Goal: Information Seeking & Learning: Check status

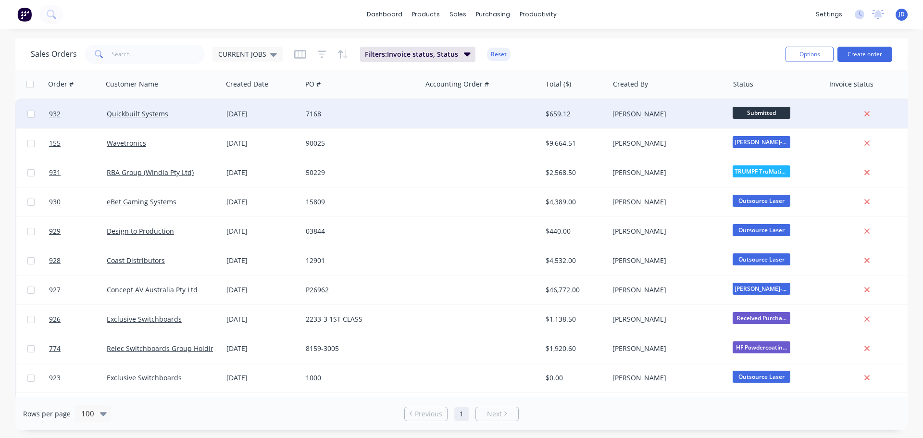
click at [748, 111] on span "Submitted" at bounding box center [762, 113] width 58 height 12
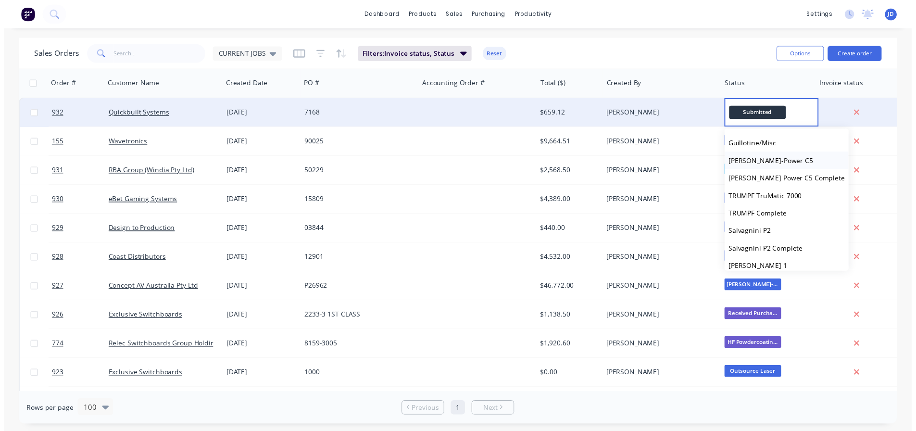
scroll to position [96, 0]
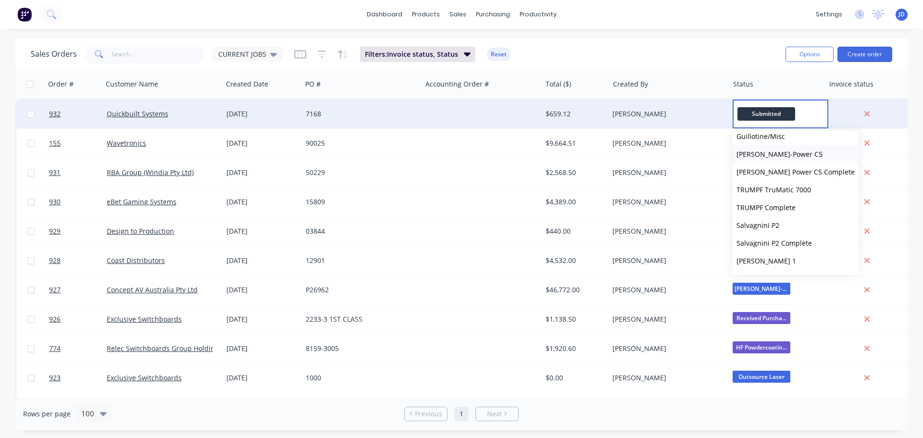
click at [785, 156] on button "[PERSON_NAME]-Power C5" at bounding box center [796, 154] width 126 height 18
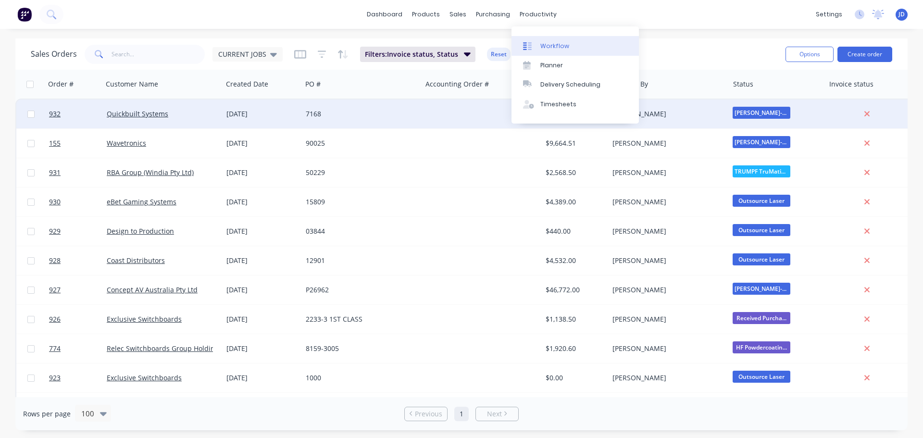
click at [535, 46] on div at bounding box center [530, 46] width 14 height 9
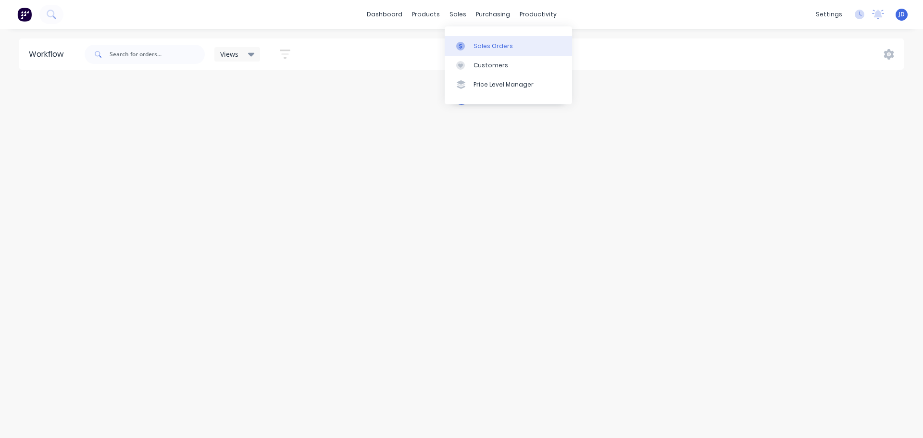
click at [472, 49] on link "Sales Orders" at bounding box center [508, 45] width 127 height 19
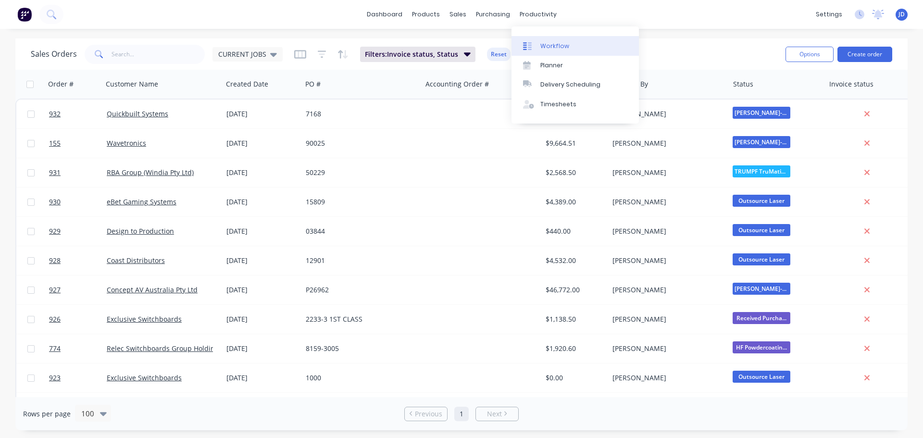
click at [539, 49] on link "Workflow" at bounding box center [574, 45] width 127 height 19
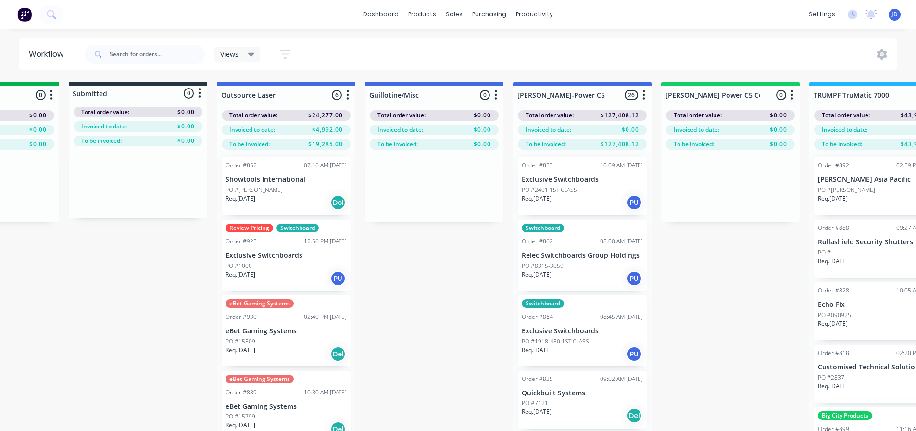
drag, startPoint x: 448, startPoint y: 236, endPoint x: 488, endPoint y: 219, distance: 43.7
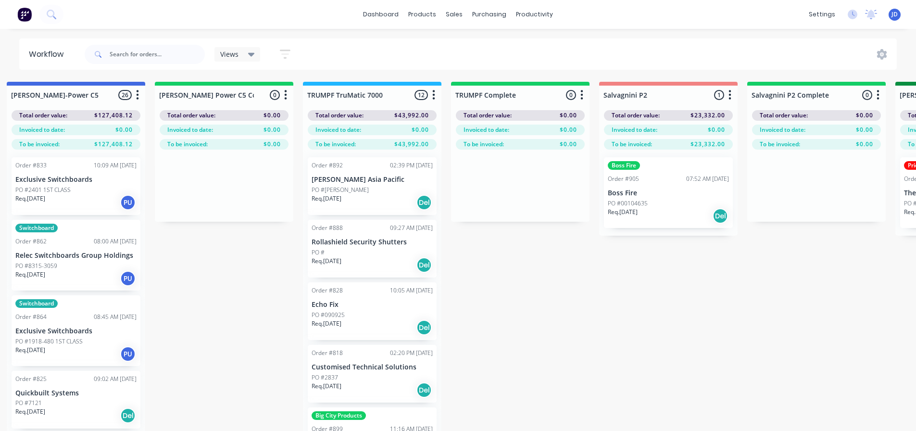
drag, startPoint x: 449, startPoint y: 241, endPoint x: 487, endPoint y: 178, distance: 74.2
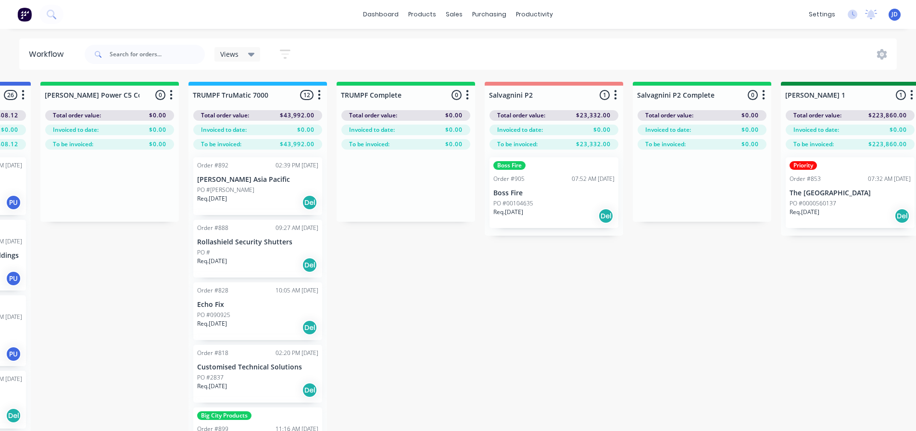
drag, startPoint x: 431, startPoint y: 266, endPoint x: 481, endPoint y: 213, distance: 72.8
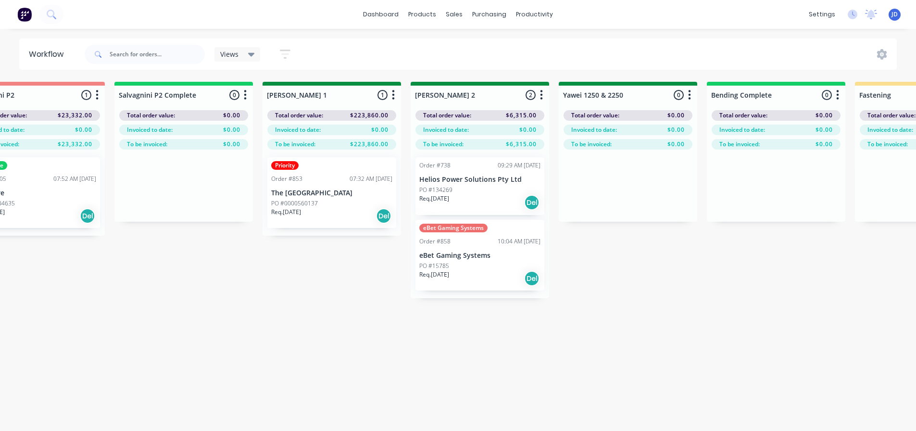
drag, startPoint x: 486, startPoint y: 237, endPoint x: 536, endPoint y: 125, distance: 123.9
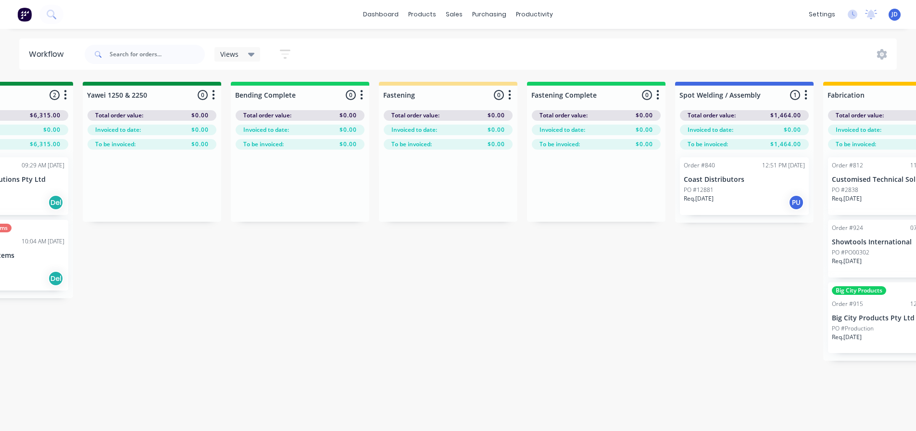
drag, startPoint x: 348, startPoint y: 283, endPoint x: 441, endPoint y: 203, distance: 122.4
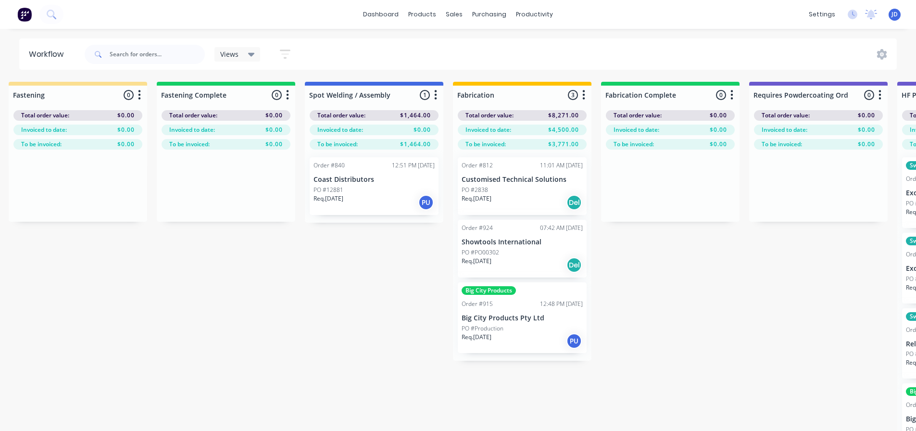
drag, startPoint x: 355, startPoint y: 248, endPoint x: 422, endPoint y: 187, distance: 90.9
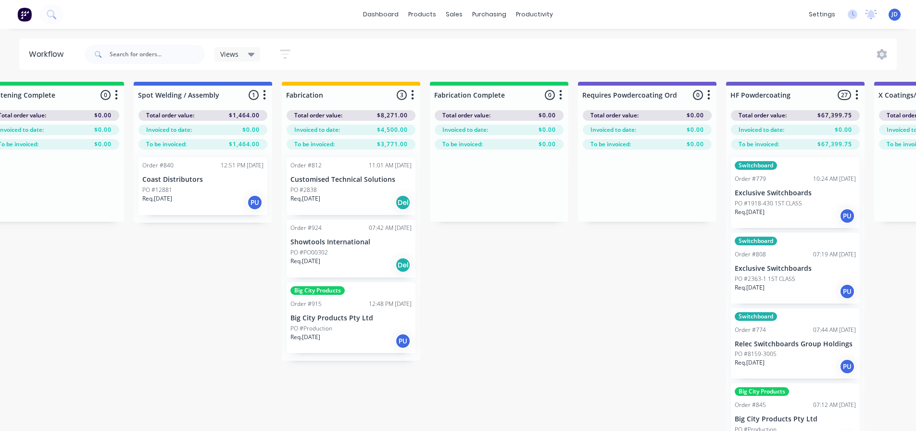
drag, startPoint x: 170, startPoint y: 272, endPoint x: 233, endPoint y: 238, distance: 71.0
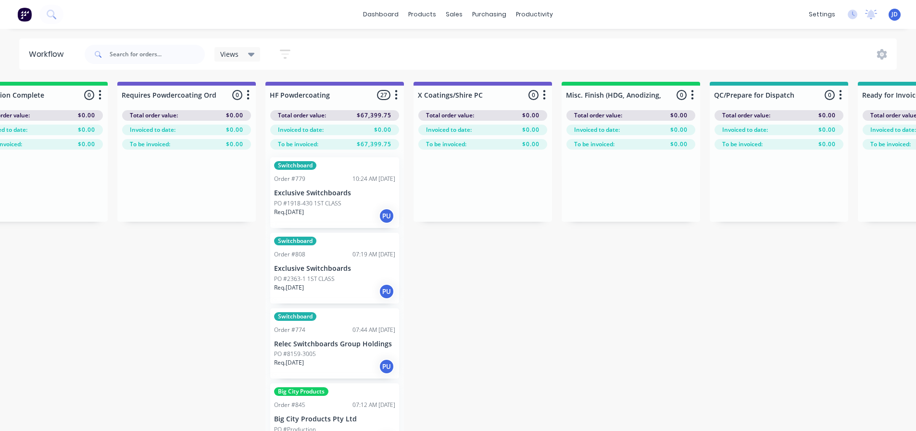
drag, startPoint x: 480, startPoint y: 311, endPoint x: 563, endPoint y: 148, distance: 182.7
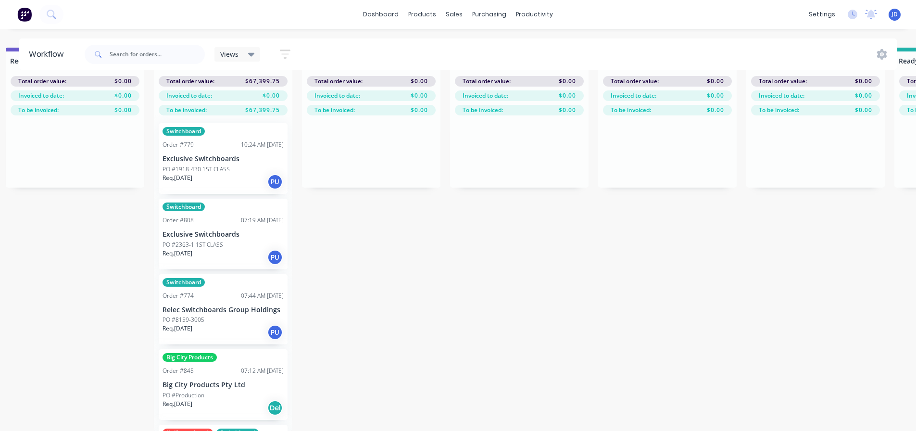
scroll to position [144, 0]
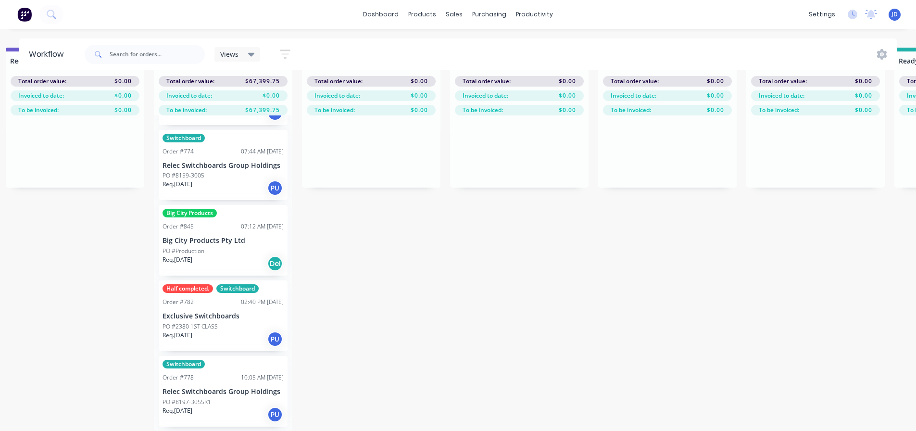
click at [223, 322] on div "PO #2380 1ST CLASS" at bounding box center [222, 326] width 121 height 9
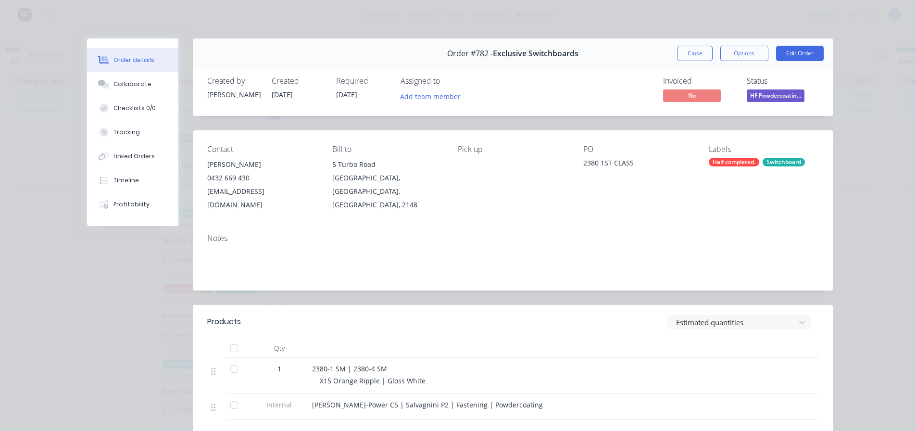
click at [690, 46] on button "Close" at bounding box center [694, 53] width 35 height 15
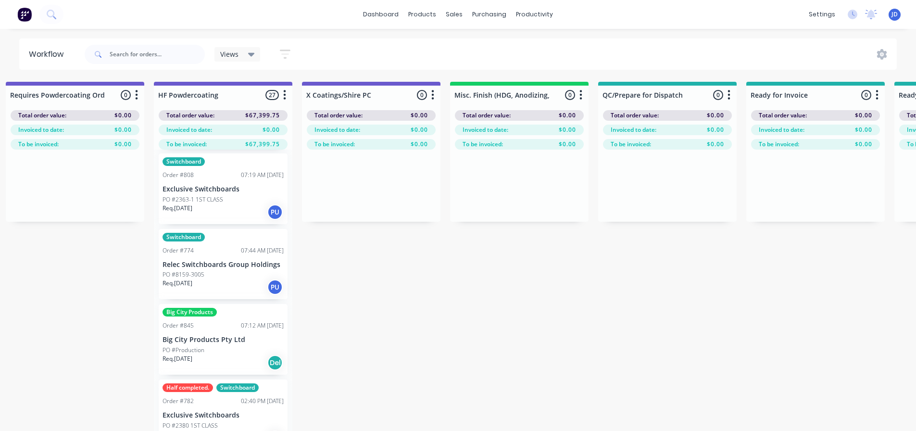
scroll to position [0, 0]
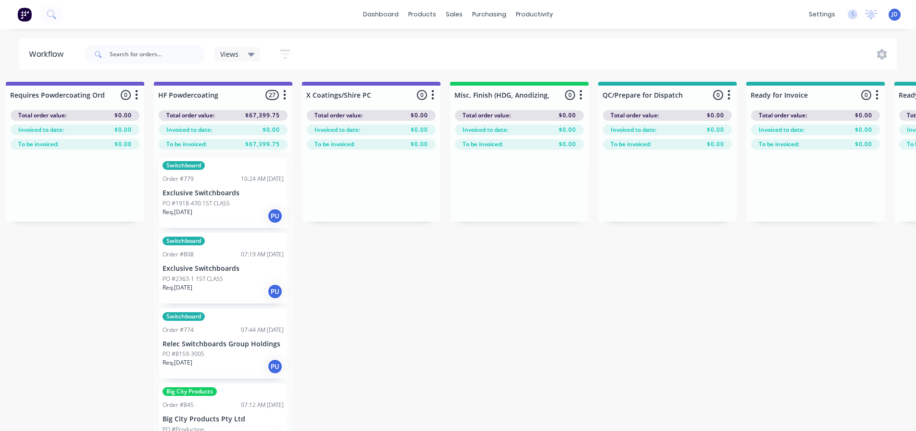
drag, startPoint x: 395, startPoint y: 293, endPoint x: 375, endPoint y: 289, distance: 20.1
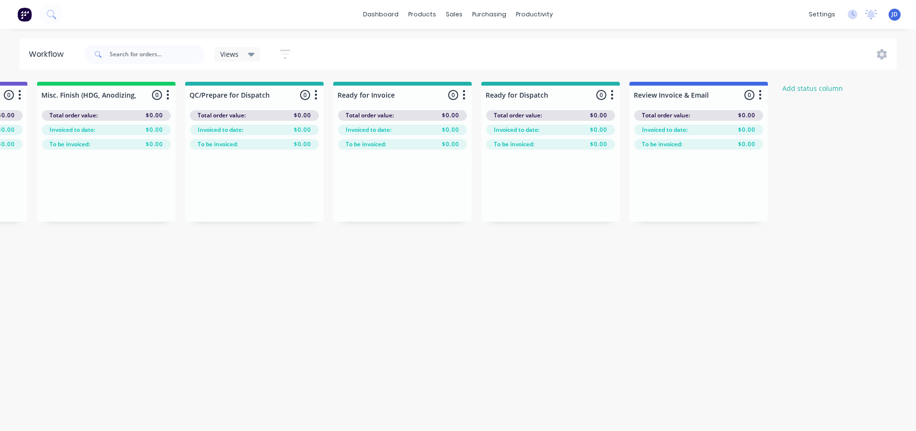
drag, startPoint x: 373, startPoint y: 317, endPoint x: 505, endPoint y: 303, distance: 132.9
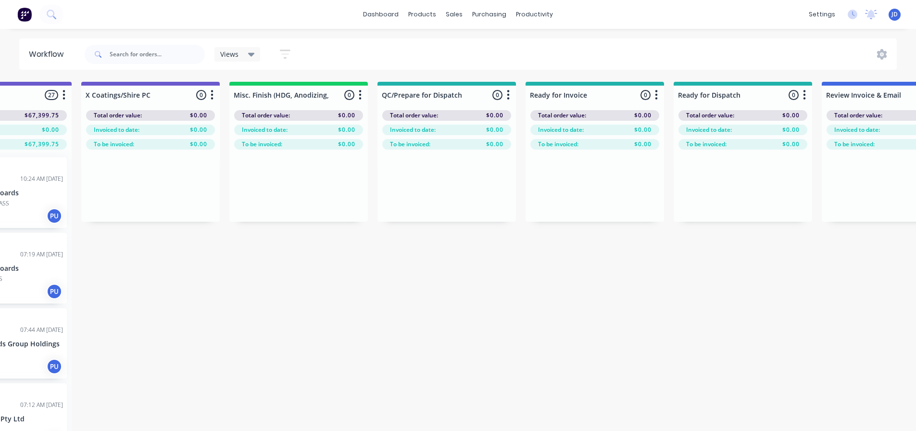
drag, startPoint x: 461, startPoint y: 311, endPoint x: 432, endPoint y: 305, distance: 30.0
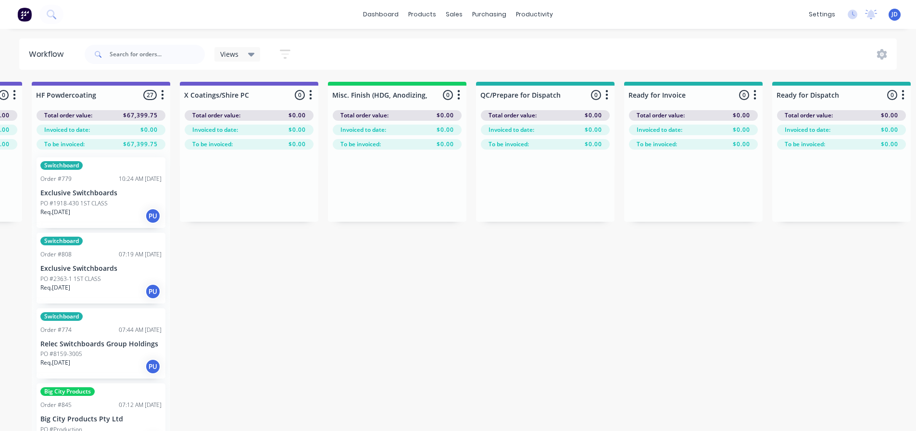
drag, startPoint x: 539, startPoint y: 315, endPoint x: 424, endPoint y: 302, distance: 116.1
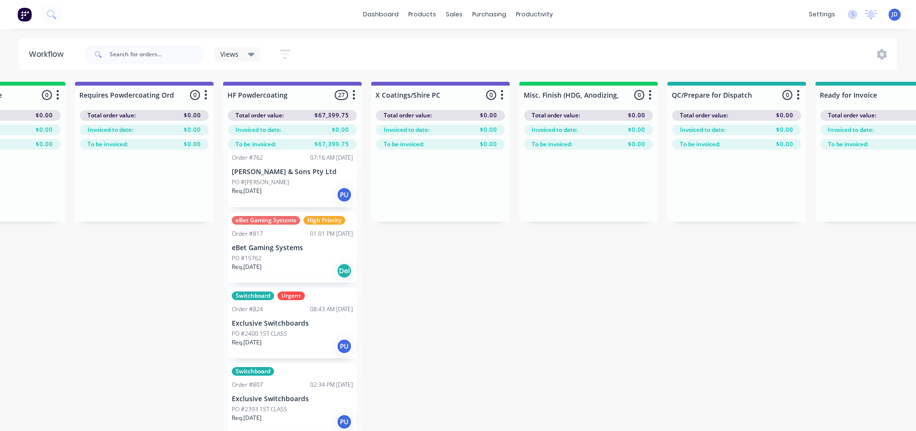
scroll to position [671, 0]
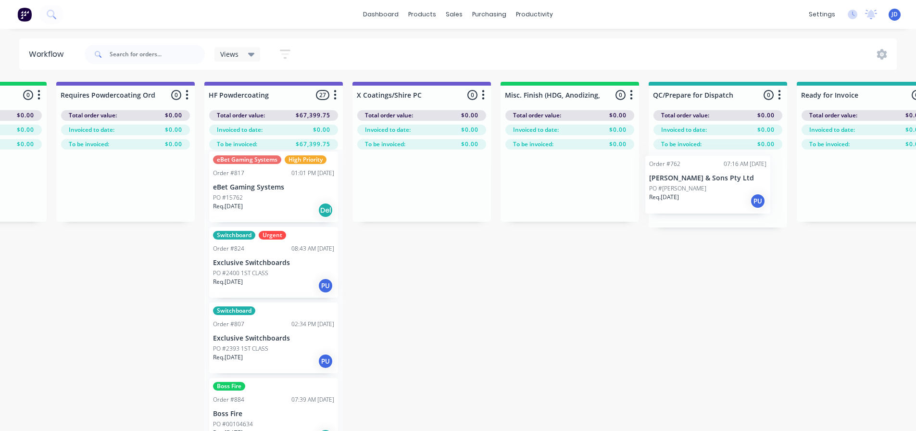
drag, startPoint x: 309, startPoint y: 184, endPoint x: 682, endPoint y: 199, distance: 372.9
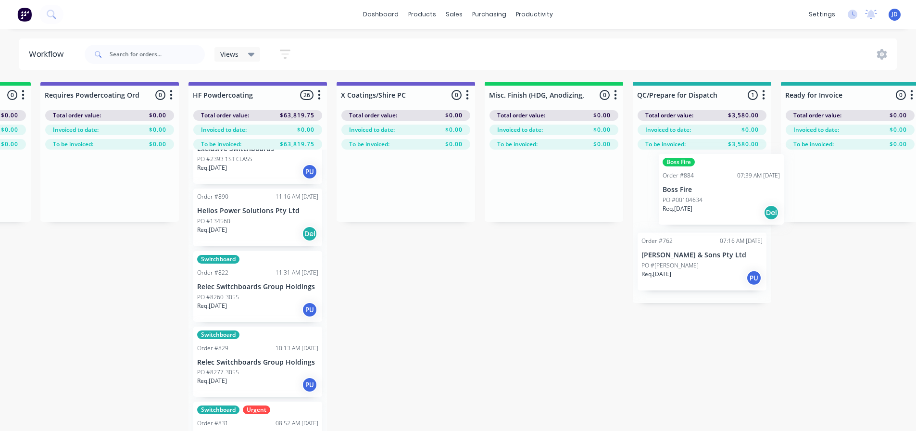
scroll to position [0, 3094]
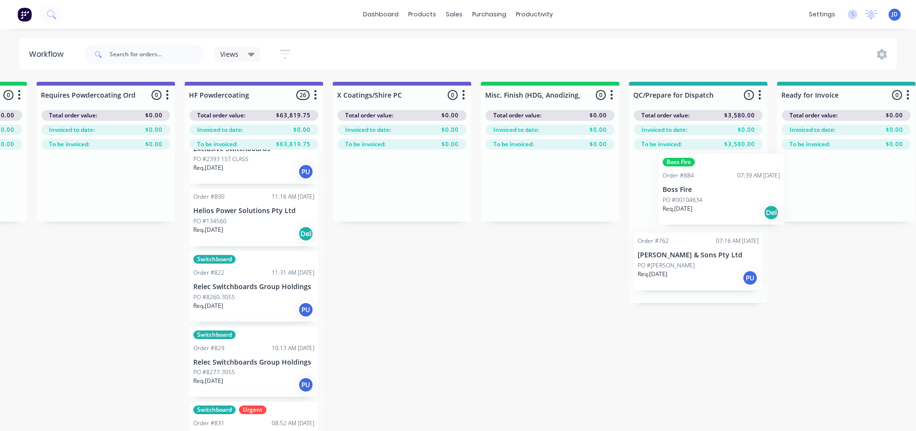
drag, startPoint x: 279, startPoint y: 224, endPoint x: 720, endPoint y: 189, distance: 442.7
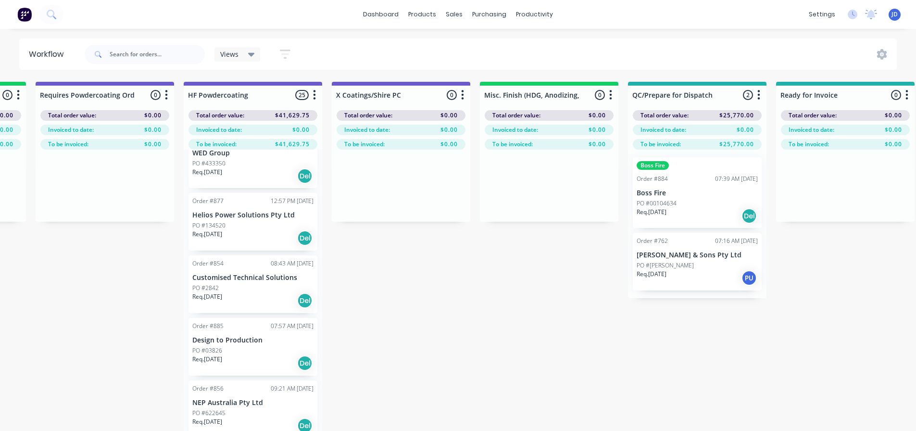
scroll to position [1360, 0]
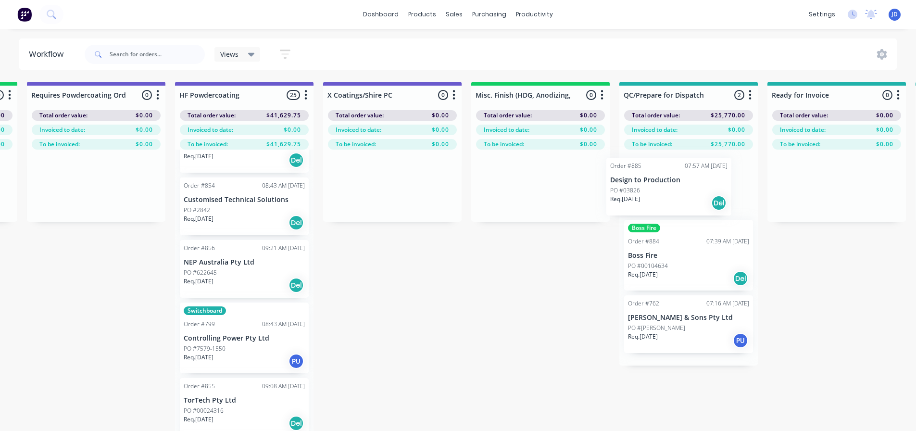
drag, startPoint x: 535, startPoint y: 231, endPoint x: 679, endPoint y: 196, distance: 148.1
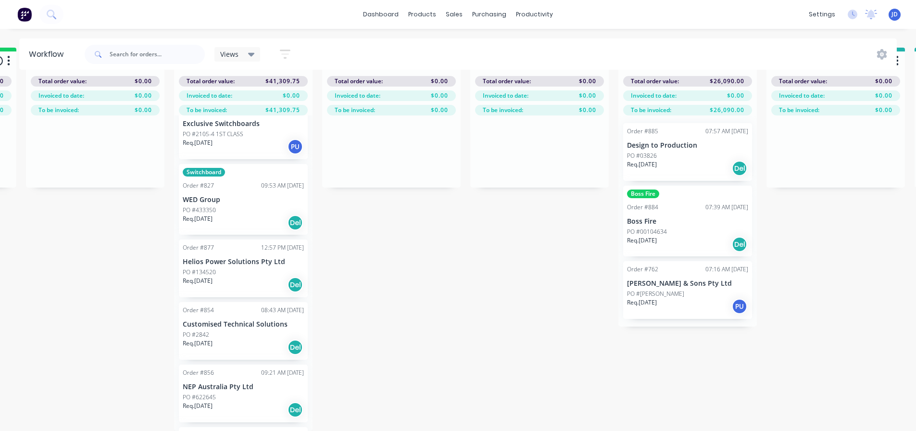
scroll to position [1154, 0]
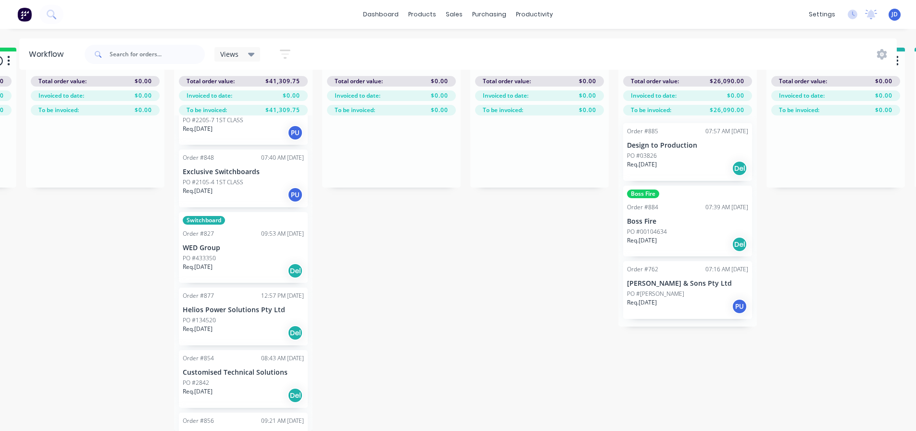
click at [243, 378] on div "PO #2842" at bounding box center [243, 382] width 121 height 9
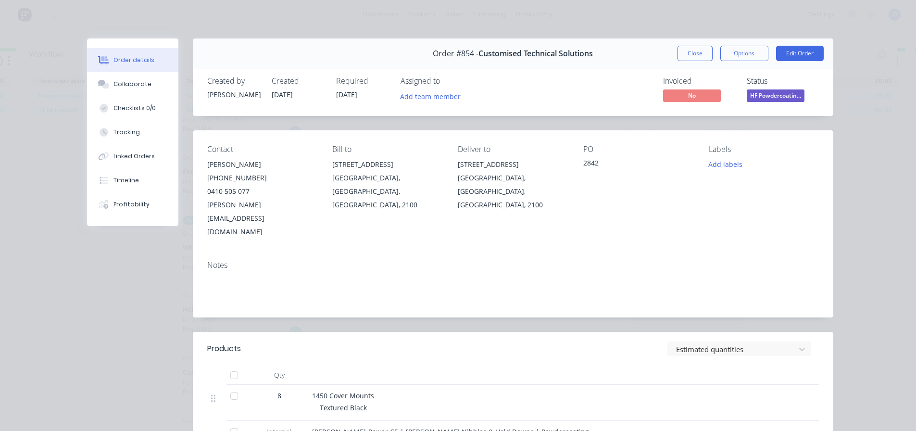
click at [700, 54] on button "Close" at bounding box center [694, 53] width 35 height 15
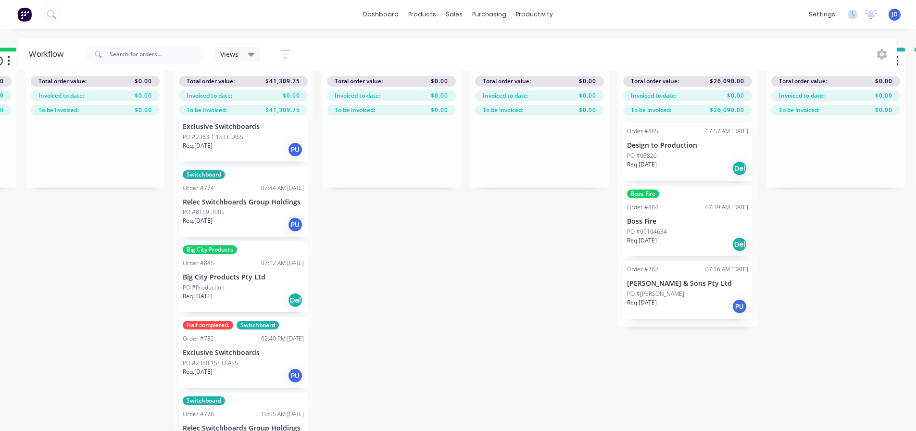
scroll to position [96, 0]
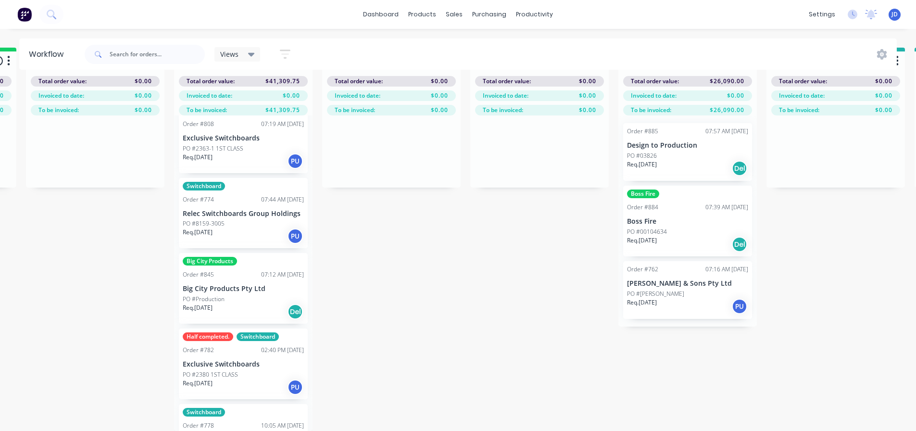
click at [242, 295] on div "PO #Production" at bounding box center [243, 299] width 121 height 9
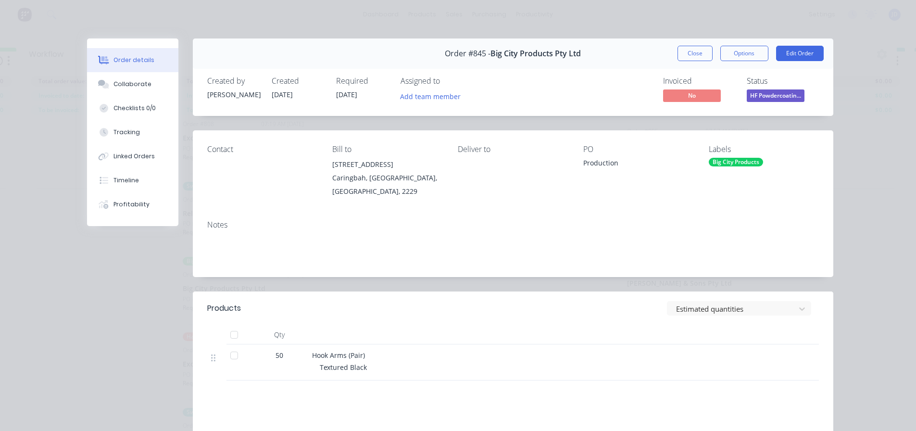
drag, startPoint x: 695, startPoint y: 56, endPoint x: 421, endPoint y: 176, distance: 298.8
click at [696, 56] on button "Close" at bounding box center [694, 53] width 35 height 15
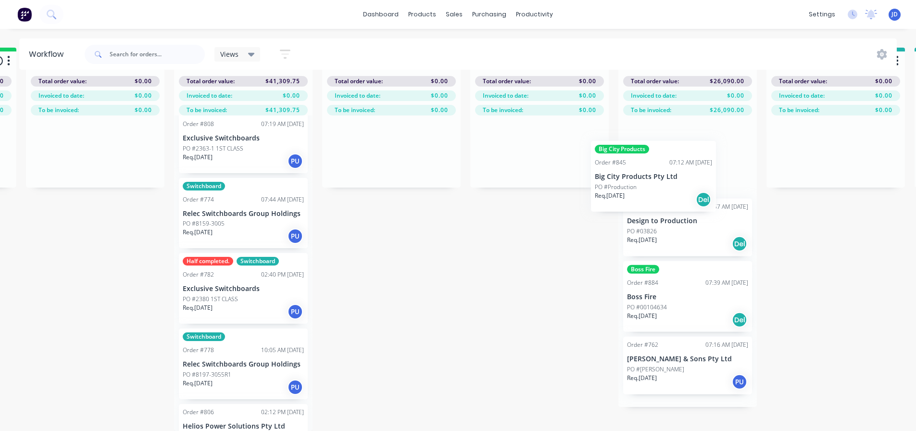
drag, startPoint x: 279, startPoint y: 289, endPoint x: 654, endPoint y: 187, distance: 389.0
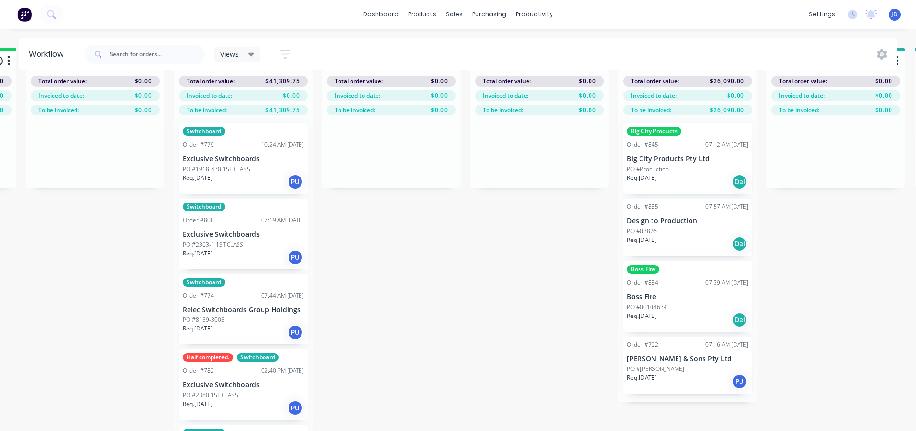
scroll to position [41, 3104]
drag, startPoint x: 689, startPoint y: 291, endPoint x: 665, endPoint y: 273, distance: 30.3
click at [686, 283] on div "Big City Products Order #845 07:12 AM [DATE] Big City Products Pty Ltd PO #Prod…" at bounding box center [687, 258] width 138 height 287
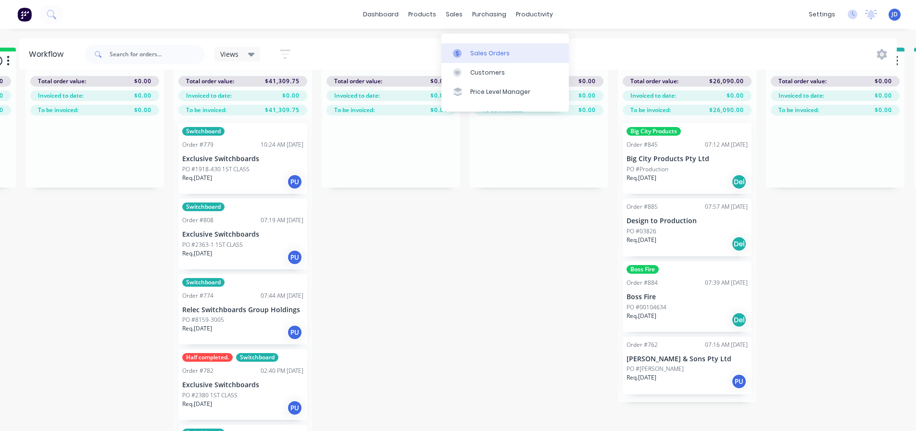
click at [465, 49] on div at bounding box center [460, 53] width 14 height 9
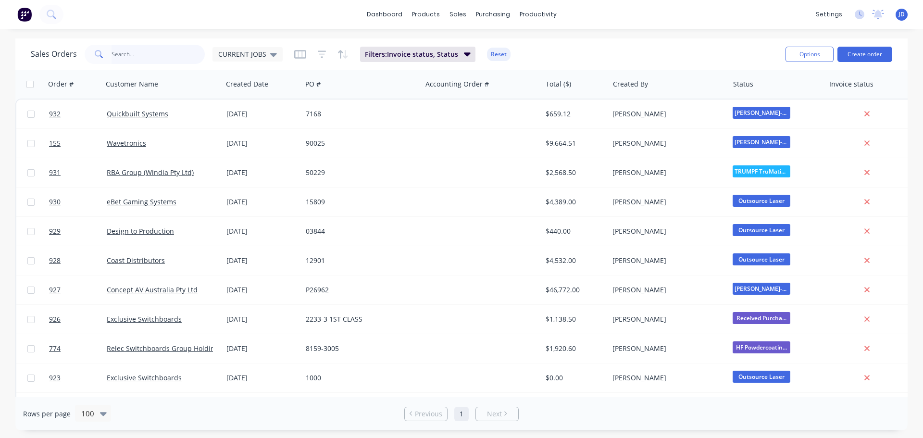
click at [147, 59] on input "text" at bounding box center [159, 54] width 94 height 19
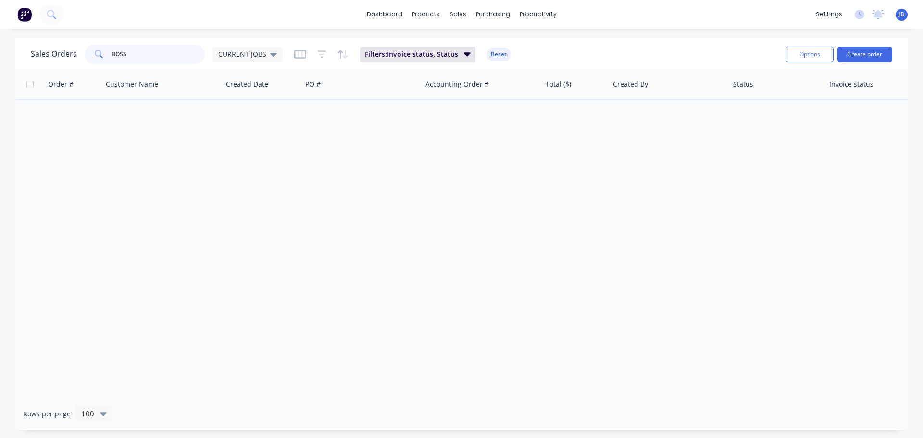
type input "BOSS"
